Goal: Find specific page/section: Find specific page/section

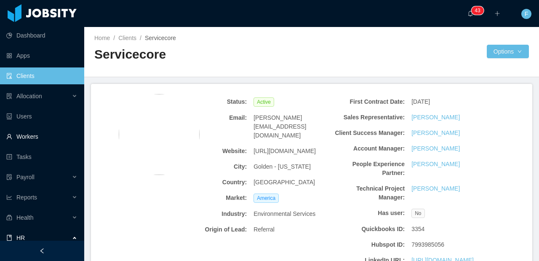
click at [27, 143] on link "Workers" at bounding box center [41, 136] width 71 height 17
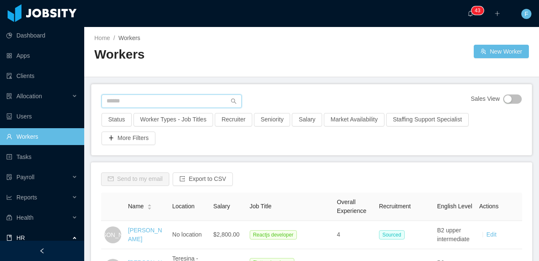
click at [125, 97] on input "text" at bounding box center [172, 100] width 140 height 13
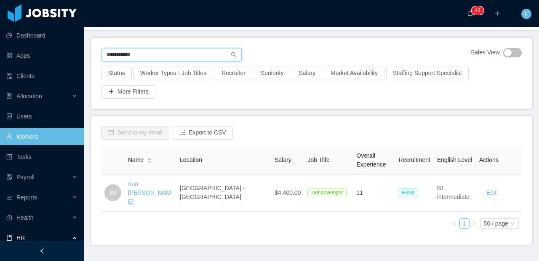
scroll to position [48, 0]
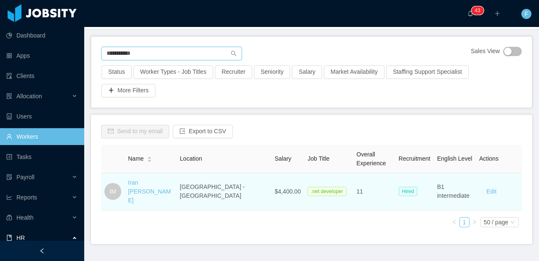
type input "**********"
click at [144, 190] on div "Iran [PERSON_NAME]" at bounding box center [150, 191] width 45 height 27
click at [145, 187] on link "Iran [PERSON_NAME]" at bounding box center [149, 191] width 43 height 24
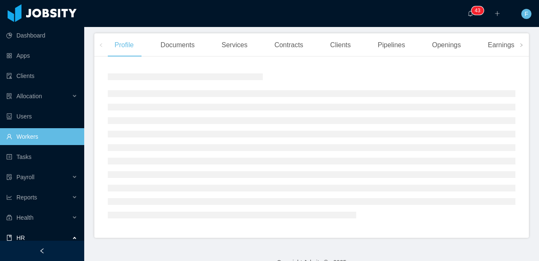
scroll to position [748, 0]
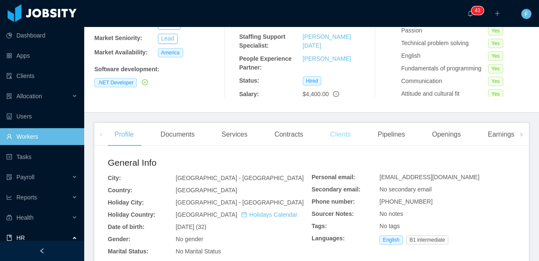
click at [343, 128] on div "Clients" at bounding box center [340, 135] width 34 height 24
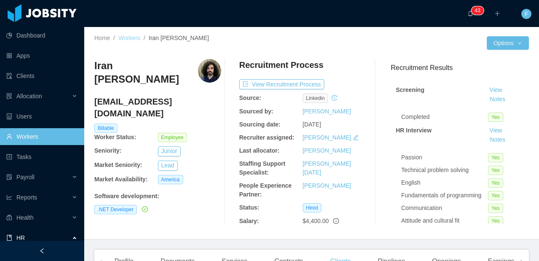
click at [134, 39] on link "Workers" at bounding box center [129, 38] width 22 height 7
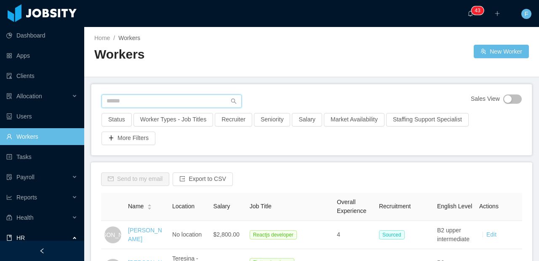
click at [152, 105] on input "text" at bounding box center [172, 100] width 140 height 13
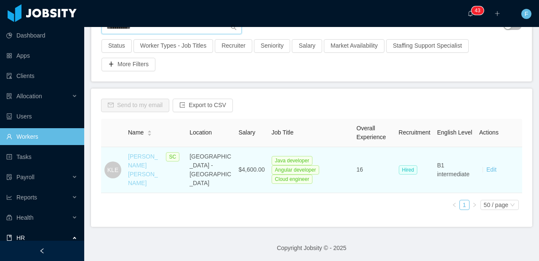
type input "**********"
click at [133, 173] on link "[PERSON_NAME] [PERSON_NAME]" at bounding box center [143, 169] width 30 height 33
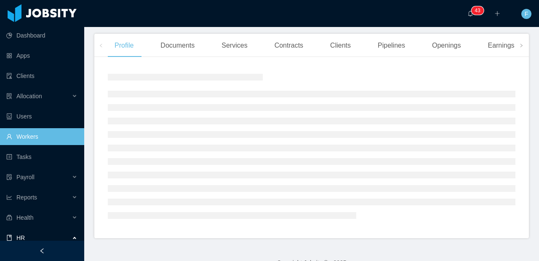
click at [358, 47] on div "Clients" at bounding box center [340, 46] width 34 height 24
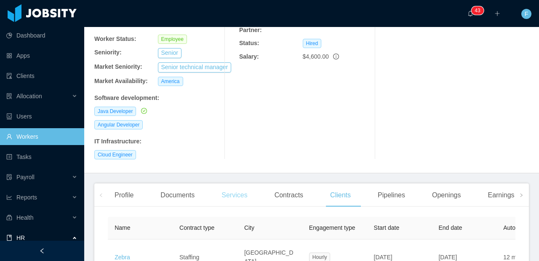
scroll to position [213, 0]
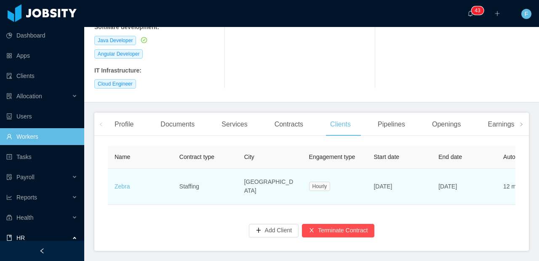
click at [224, 168] on td "Staffing" at bounding box center [205, 186] width 65 height 36
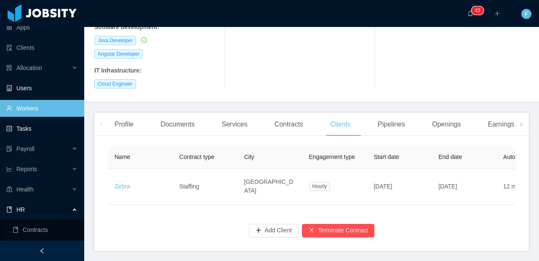
scroll to position [0, 0]
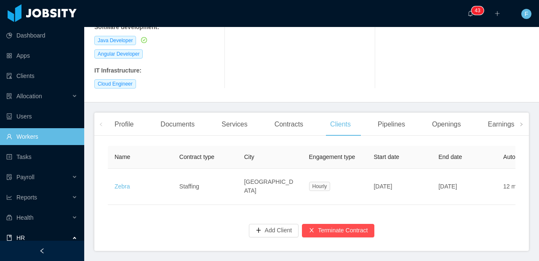
click at [30, 66] on ul "Dashboard Apps Clients Allocation Users Workers Tasks Payroll Reports Health HR…" at bounding box center [42, 176] width 84 height 303
click at [30, 71] on link "Clients" at bounding box center [41, 75] width 71 height 17
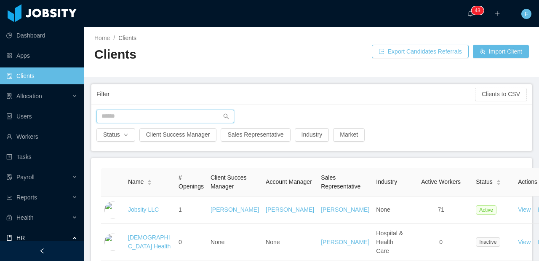
click at [114, 119] on input "text" at bounding box center [165, 116] width 138 height 13
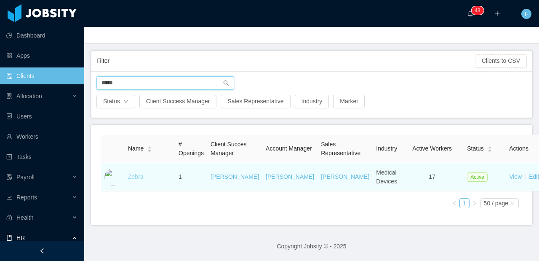
type input "*****"
click at [141, 173] on link "Zebra" at bounding box center [136, 176] width 16 height 7
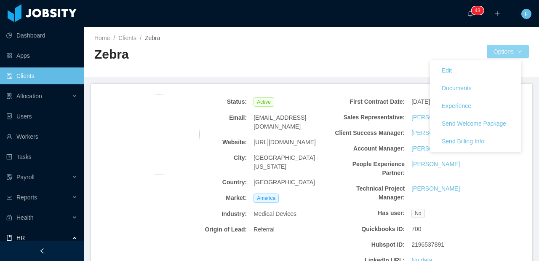
click at [505, 49] on button "Options" at bounding box center [508, 51] width 42 height 13
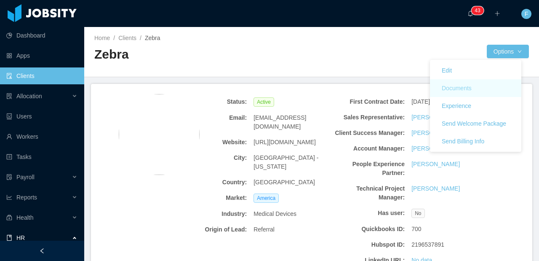
click at [452, 85] on button "Documents" at bounding box center [456, 87] width 43 height 13
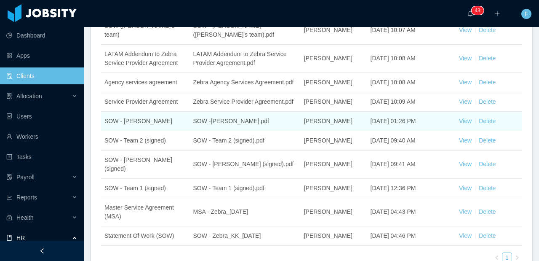
scroll to position [163, 0]
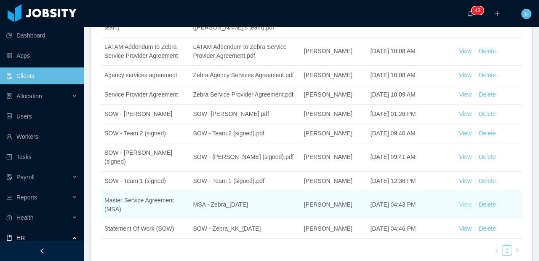
click at [459, 208] on link "View" at bounding box center [465, 204] width 13 height 7
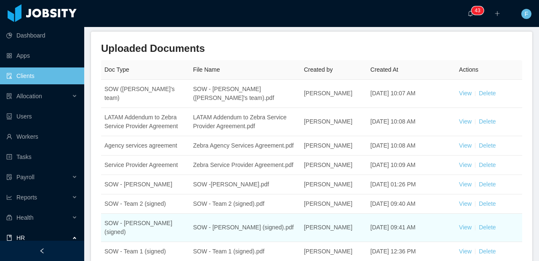
scroll to position [93, 0]
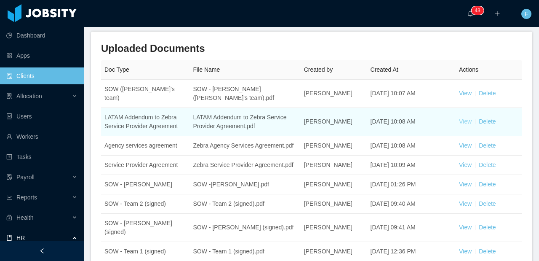
click at [460, 118] on link "View" at bounding box center [465, 121] width 13 height 7
